Goal: Transaction & Acquisition: Purchase product/service

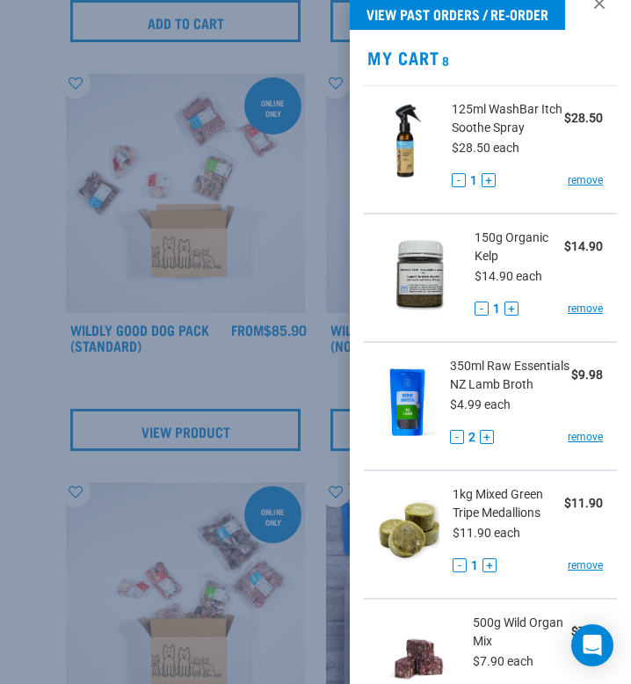
scroll to position [18, 0]
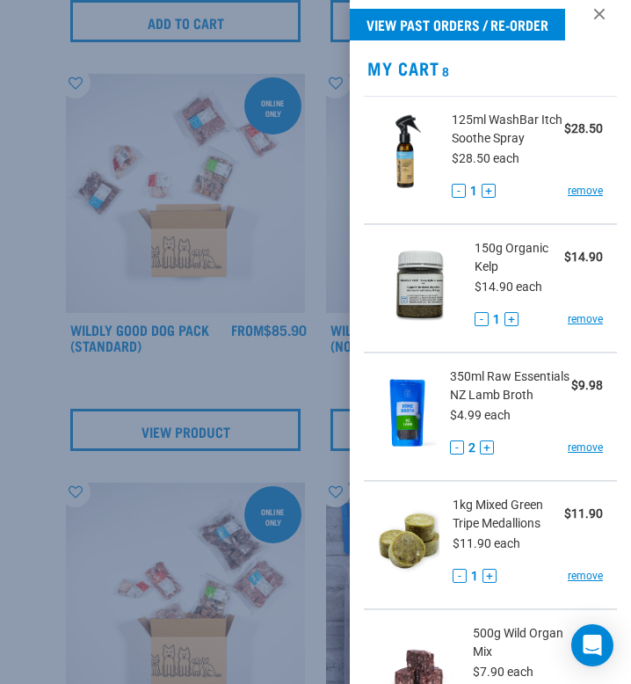
click at [272, 187] on div at bounding box center [315, 342] width 631 height 684
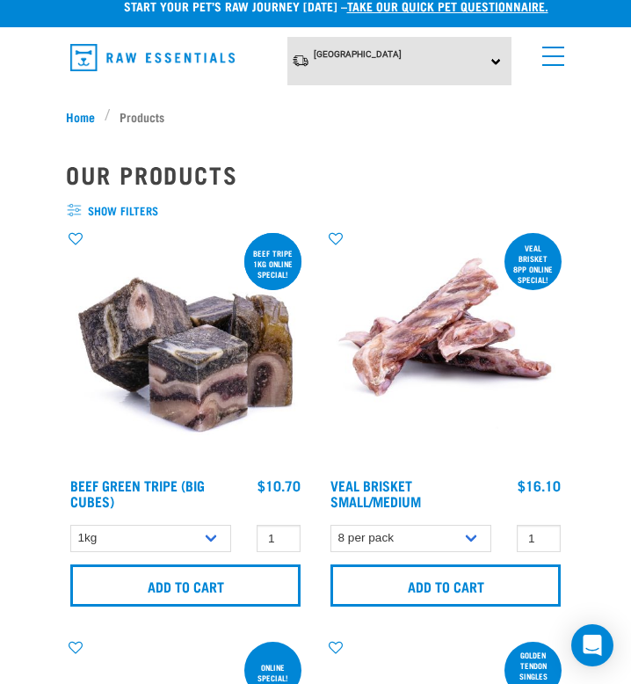
scroll to position [0, 0]
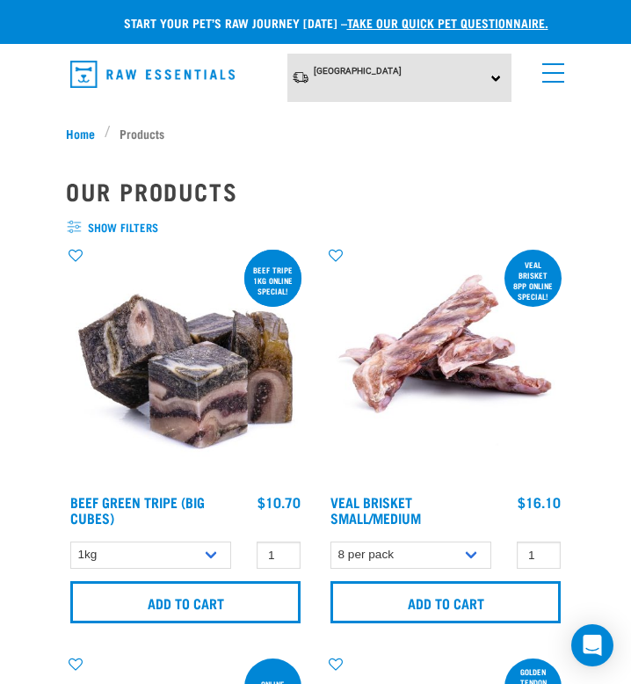
click at [553, 74] on link "menu" at bounding box center [549, 69] width 32 height 32
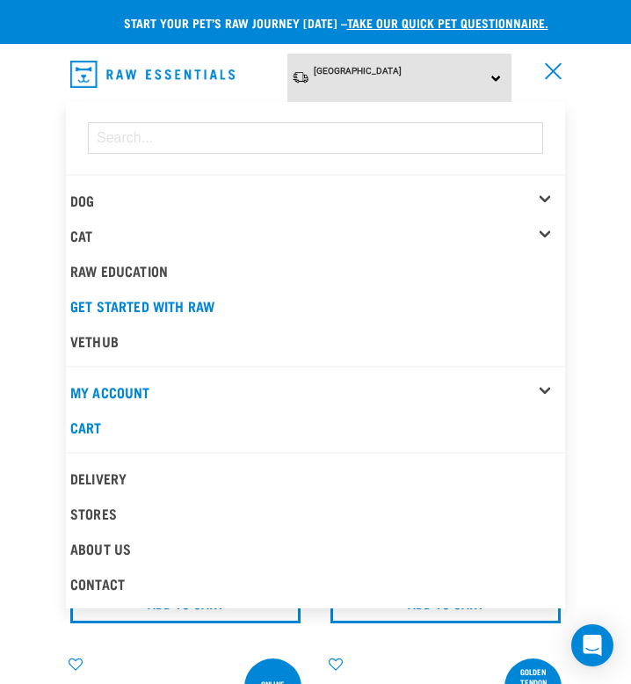
click at [560, 71] on link "menu" at bounding box center [549, 69] width 32 height 32
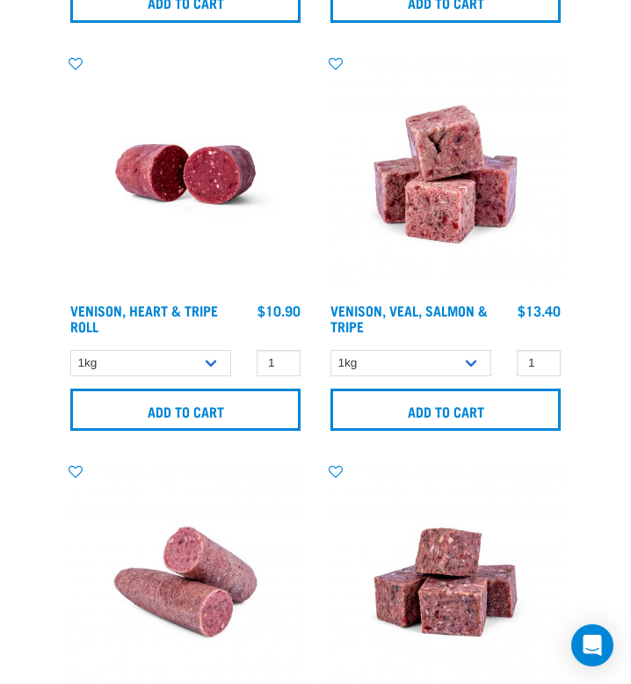
scroll to position [5914, 0]
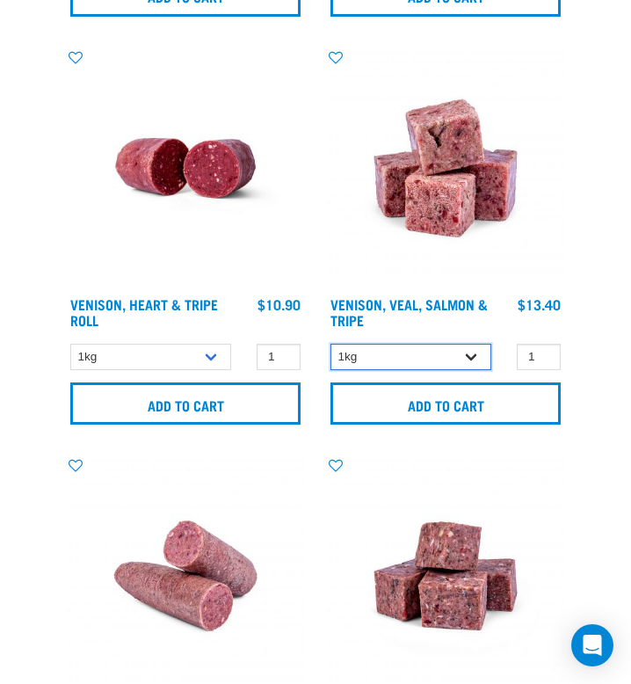
click at [370, 348] on select "1kg 3kg Bulk (18kg)" at bounding box center [410, 357] width 161 height 27
select select "327935"
click at [330, 344] on select "1kg 3kg Bulk (18kg)" at bounding box center [410, 357] width 161 height 27
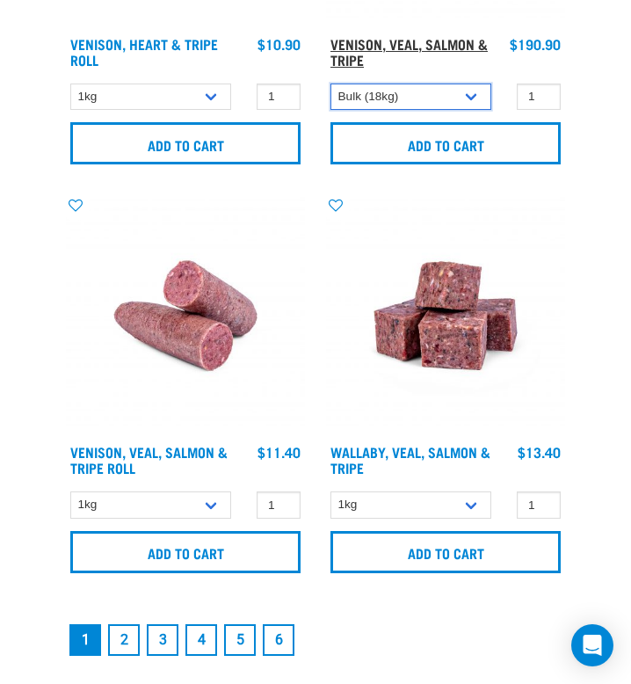
scroll to position [6181, 0]
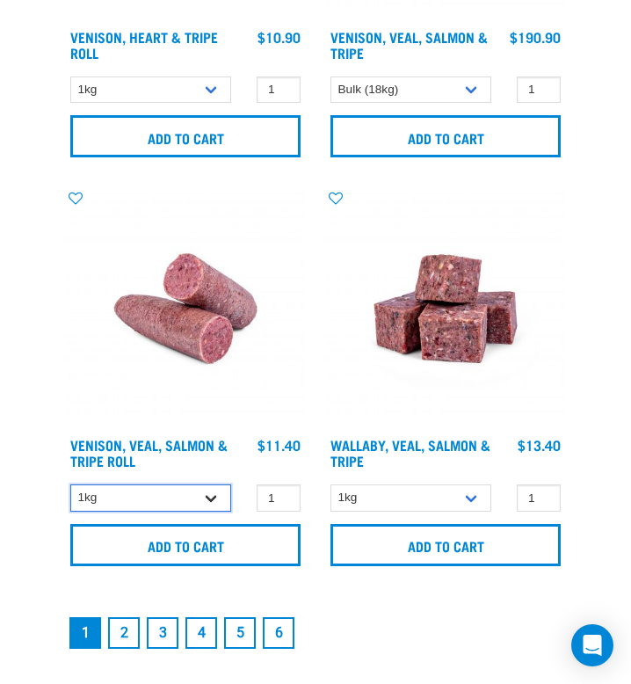
click at [217, 490] on select "1kg Bulk (10kg)" at bounding box center [150, 497] width 161 height 27
select select "336057"
click at [70, 484] on select "1kg Bulk (10kg)" at bounding box center [150, 497] width 161 height 27
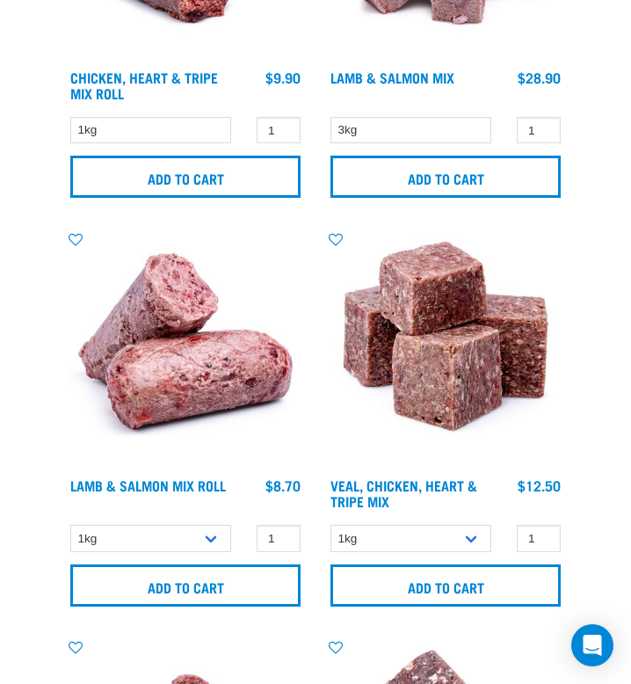
scroll to position [4918, 0]
